Goal: Task Accomplishment & Management: Manage account settings

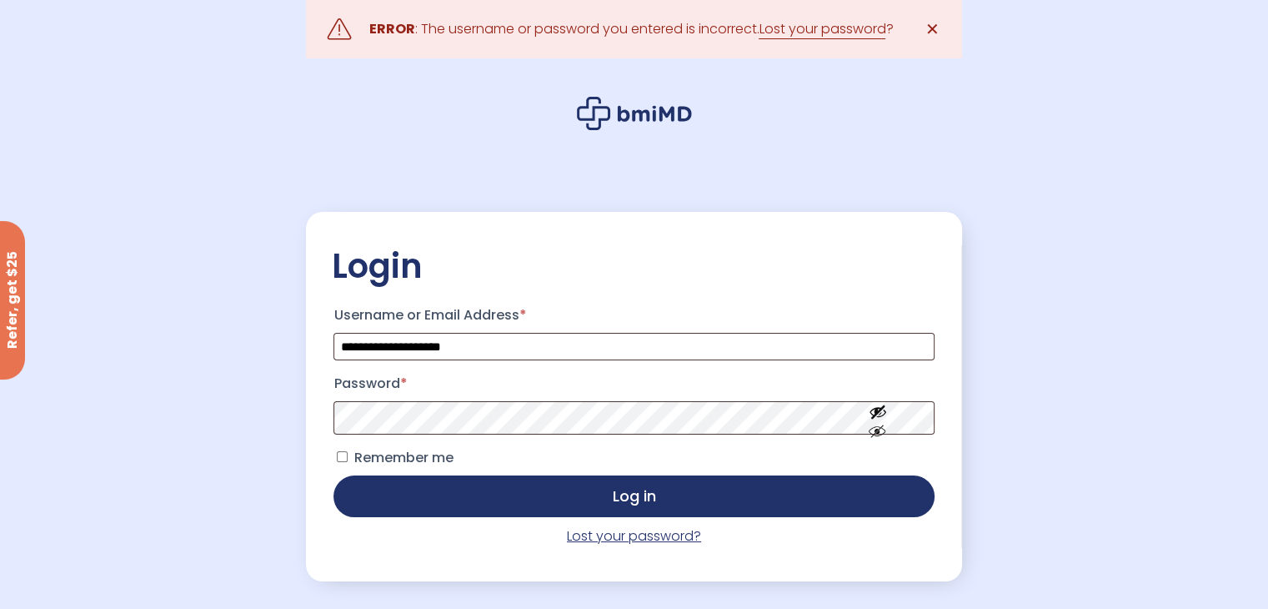
click at [615, 539] on link "Lost your password?" at bounding box center [634, 535] width 134 height 19
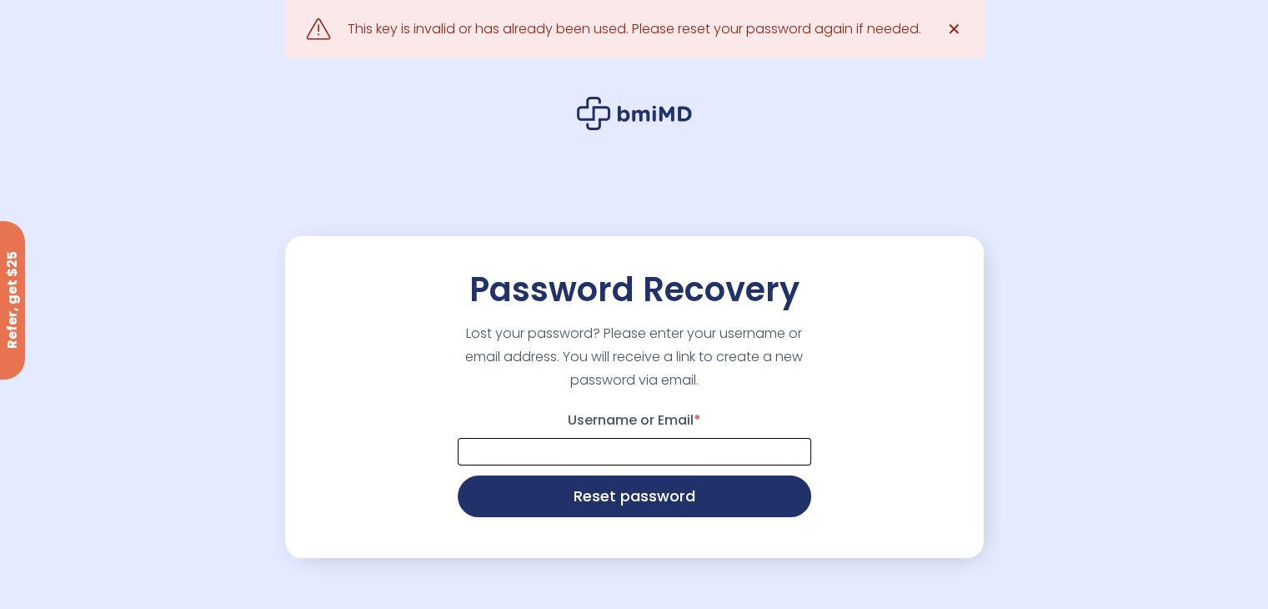
click at [577, 444] on input "Username or Email *" at bounding box center [635, 452] width 354 height 28
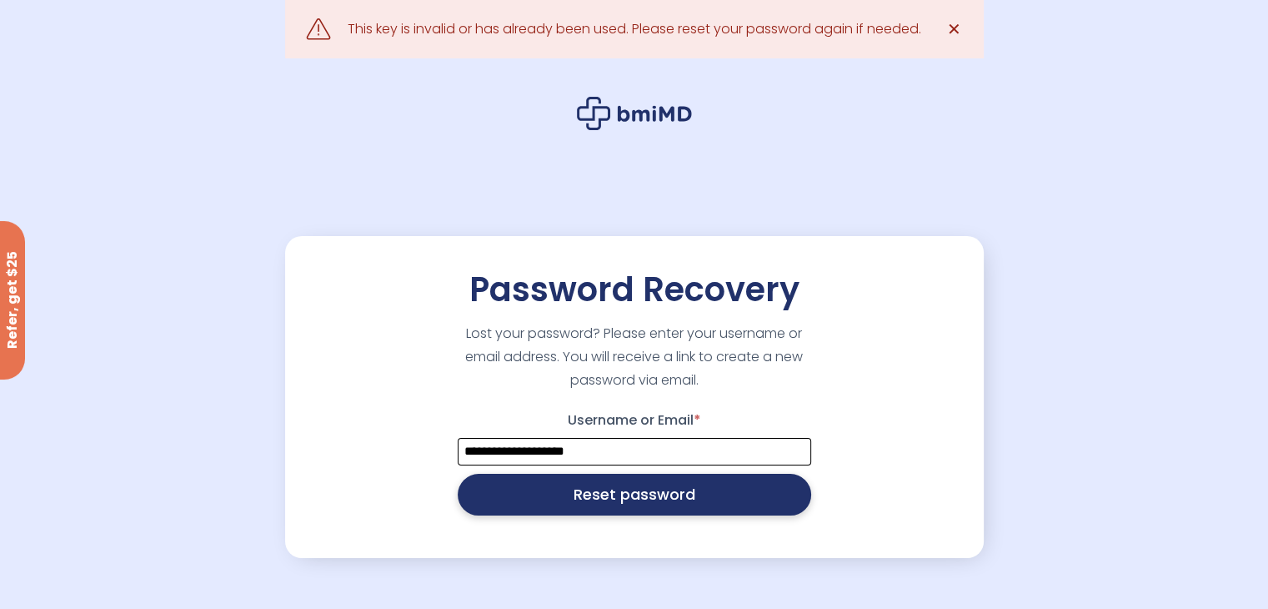
type input "**********"
click at [509, 506] on button "Reset password" at bounding box center [635, 495] width 354 height 42
